Goal: Navigation & Orientation: Find specific page/section

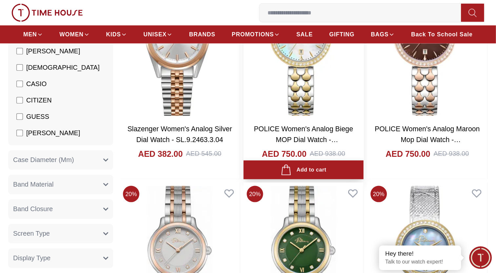
scroll to position [131, 0]
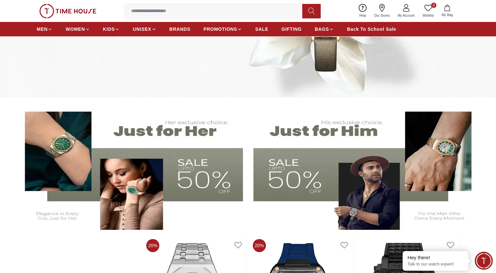
click at [313, 184] on img at bounding box center [366, 167] width 227 height 126
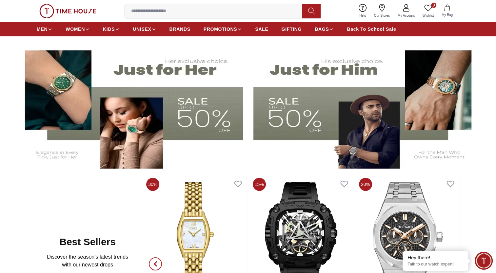
scroll to position [229, 0]
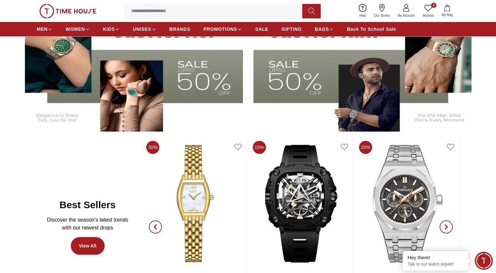
click at [139, 96] on img at bounding box center [129, 69] width 227 height 126
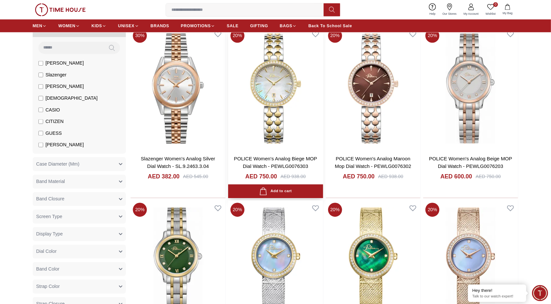
scroll to position [66, 0]
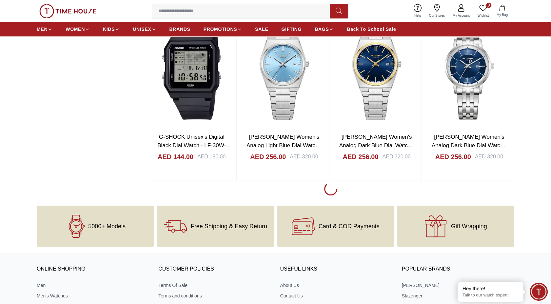
scroll to position [800, 0]
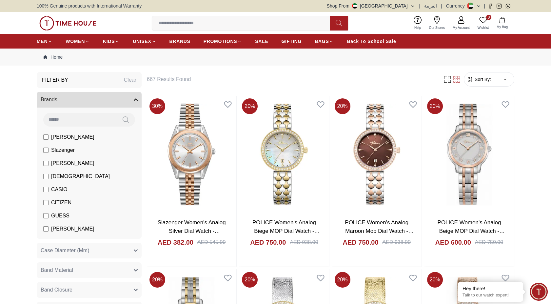
click at [396, 6] on button "Shop From [GEOGRAPHIC_DATA]" at bounding box center [371, 6] width 88 height 7
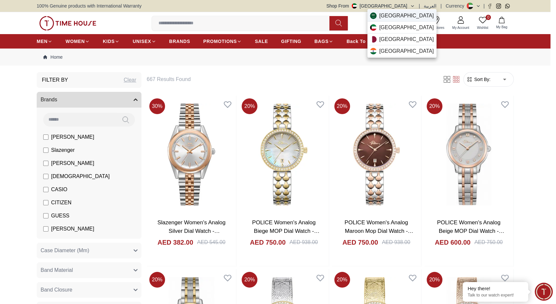
click at [396, 14] on span "[GEOGRAPHIC_DATA]" at bounding box center [406, 16] width 55 height 8
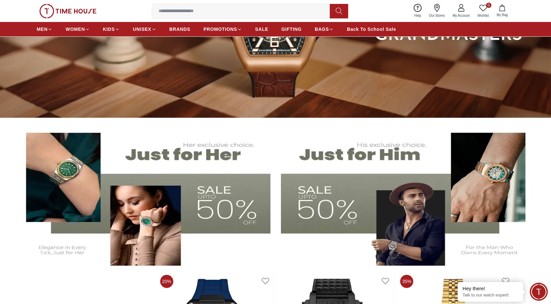
click at [416, 201] on img at bounding box center [408, 194] width 254 height 141
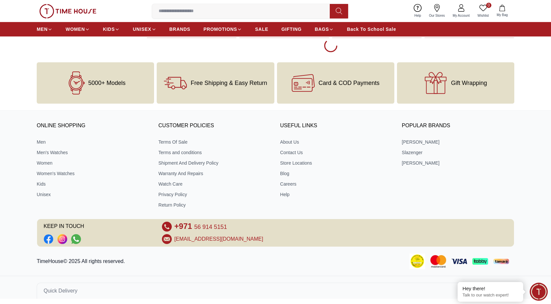
scroll to position [813, 0]
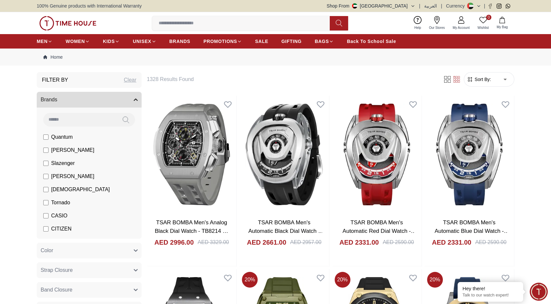
click at [411, 7] on button "Shop From [GEOGRAPHIC_DATA]" at bounding box center [371, 6] width 88 height 7
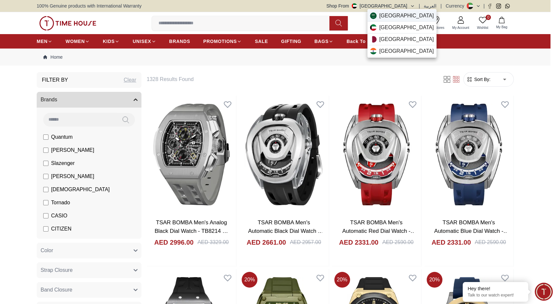
click at [397, 17] on span "[GEOGRAPHIC_DATA]" at bounding box center [406, 16] width 55 height 8
